Goal: Task Accomplishment & Management: Manage account settings

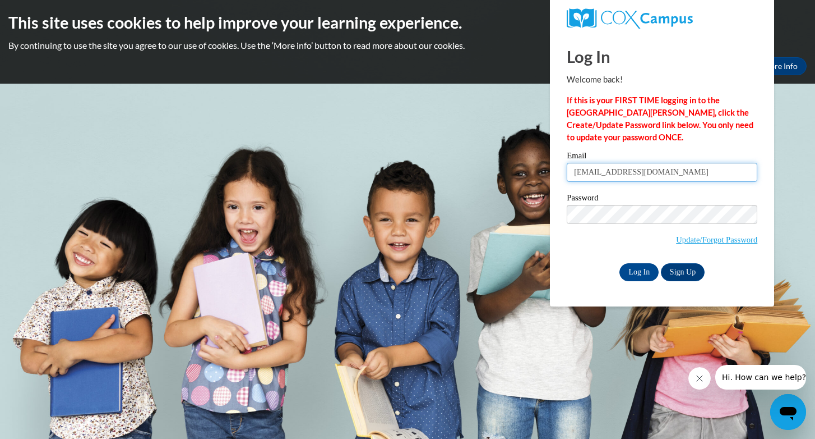
type input "gedwards6061@gmail.com"
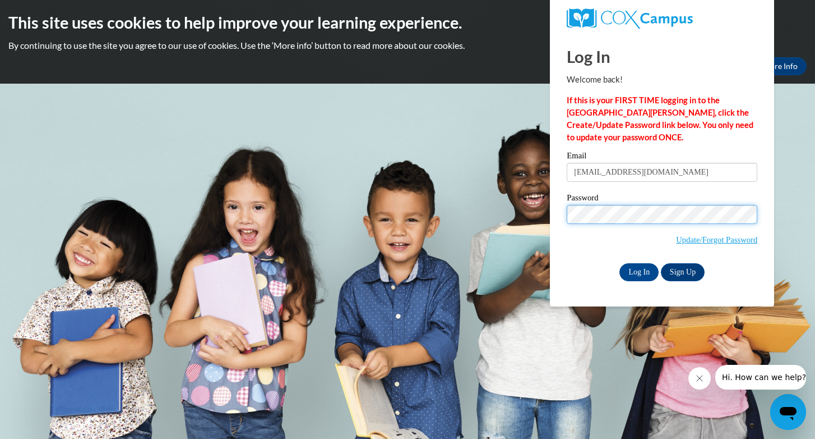
click at [639, 270] on input "Log In" at bounding box center [639, 272] width 39 height 18
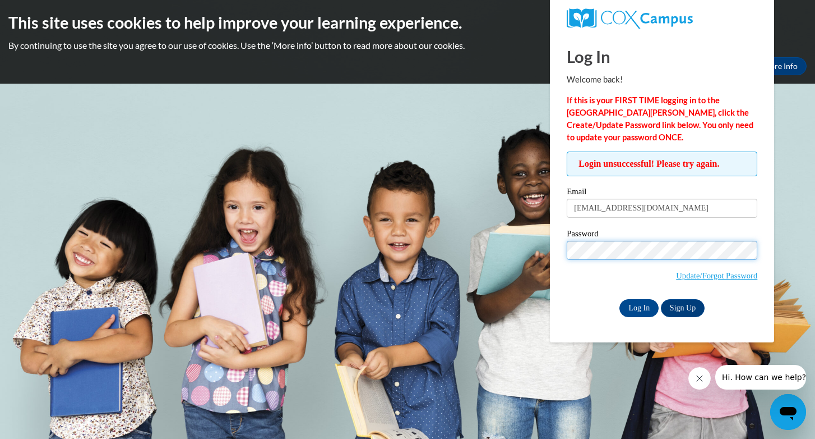
click at [639, 306] on input "Log In" at bounding box center [639, 308] width 39 height 18
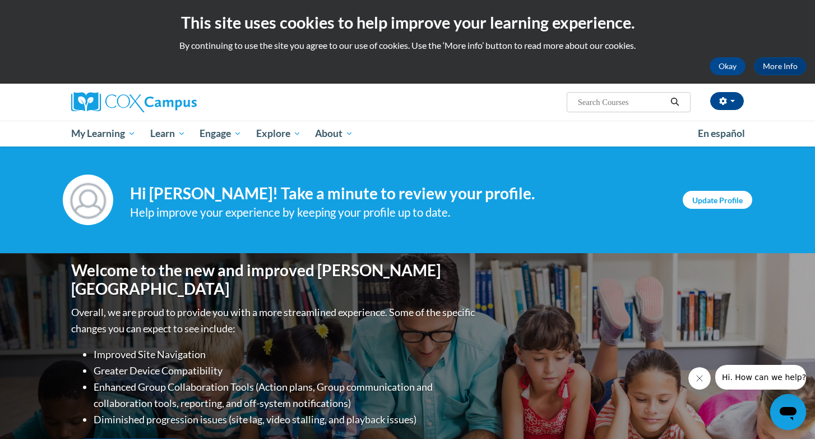
click at [704, 199] on link "Update Profile" at bounding box center [718, 200] width 70 height 18
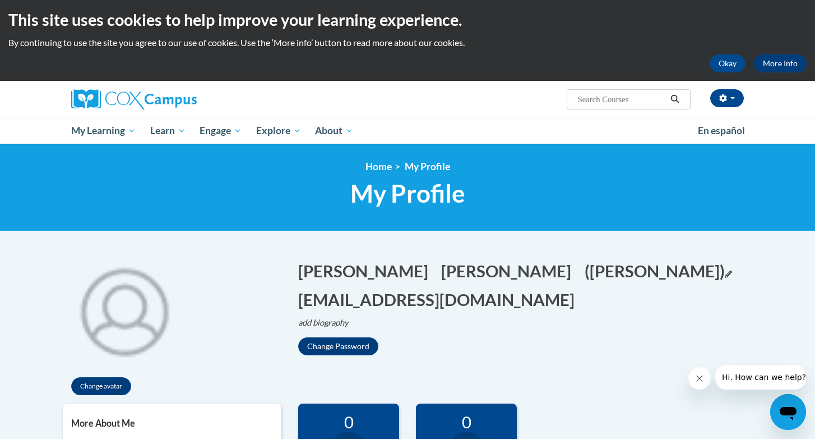
scroll to position [1, 0]
